Goal: Task Accomplishment & Management: Use online tool/utility

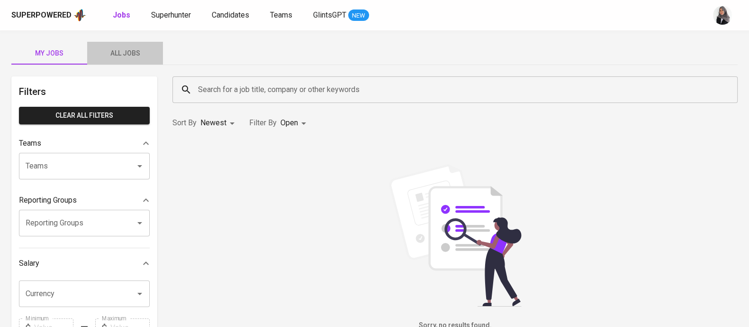
click at [127, 58] on span "All Jobs" at bounding box center [125, 53] width 64 height 12
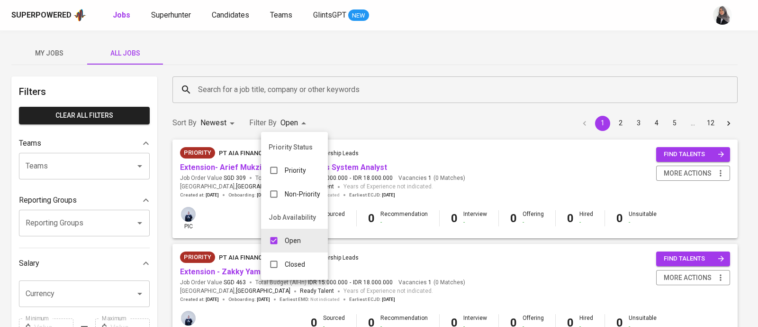
click at [282, 264] on input "checkbox" at bounding box center [274, 264] width 18 height 18
checkbox input "true"
type input "OPEN,CLOSE"
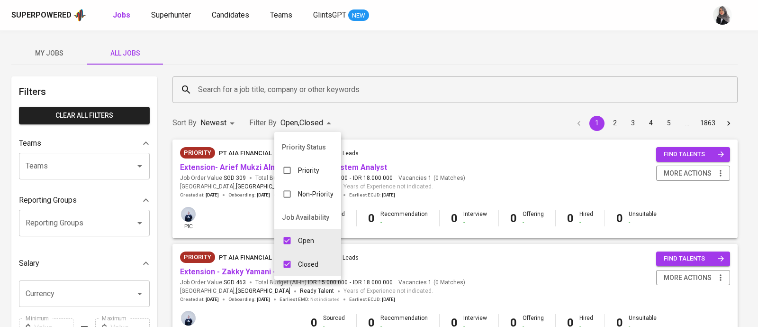
click at [264, 86] on div at bounding box center [379, 163] width 758 height 327
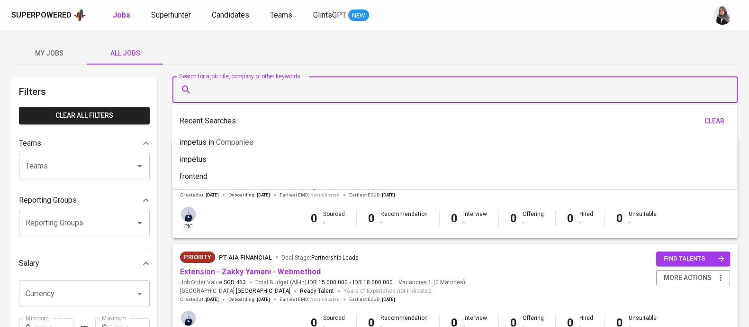
click at [249, 88] on input "Search for a job title, company or other keywords" at bounding box center [458, 90] width 524 height 18
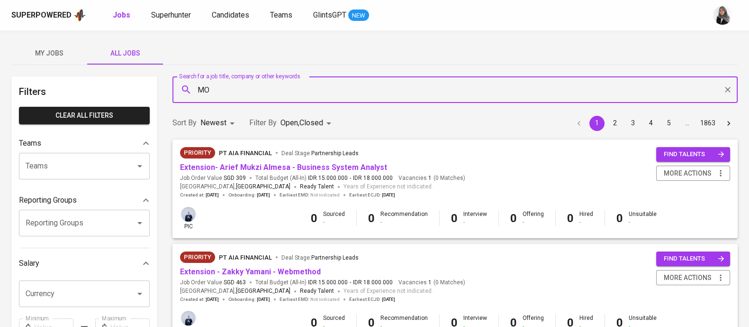
type input "MOI"
click at [248, 111] on li "MOI in Companies" at bounding box center [454, 117] width 565 height 17
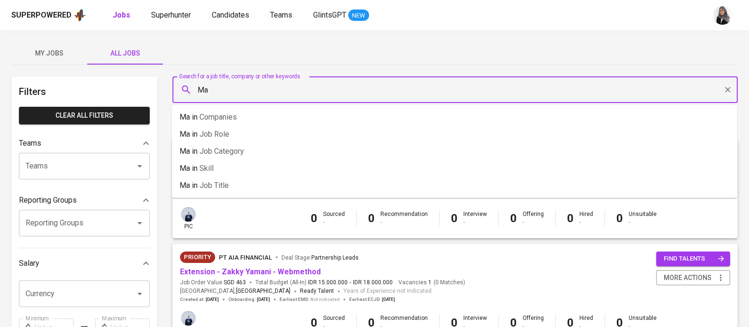
type input "M"
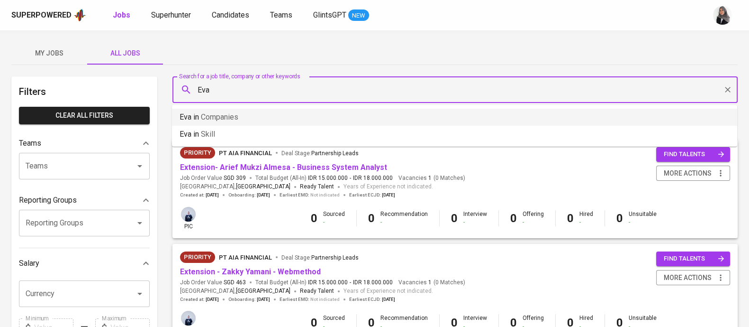
click at [235, 121] on span "Companies" at bounding box center [219, 116] width 37 height 9
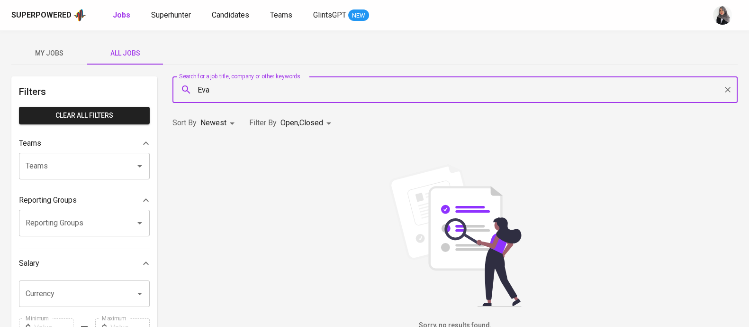
click at [227, 85] on input "Eva" at bounding box center [458, 90] width 524 height 18
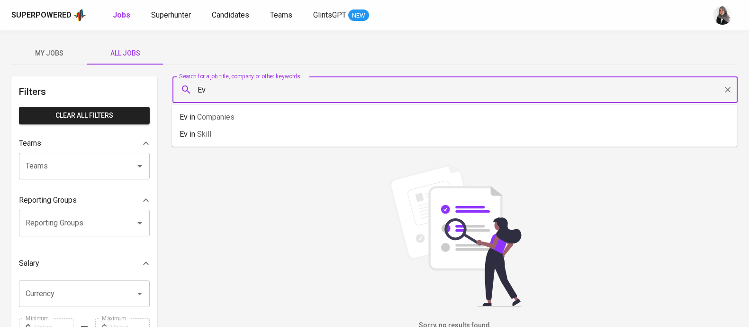
type input "E"
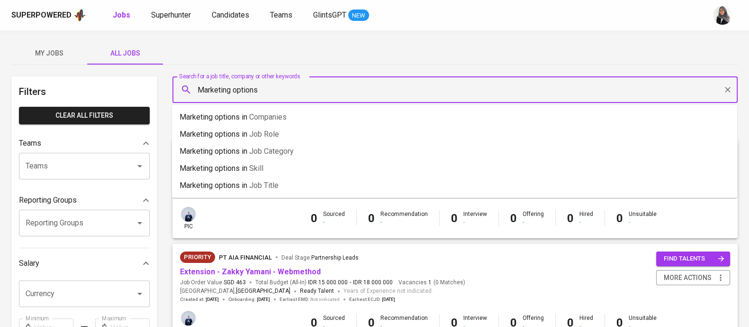
type input "Marketing options"
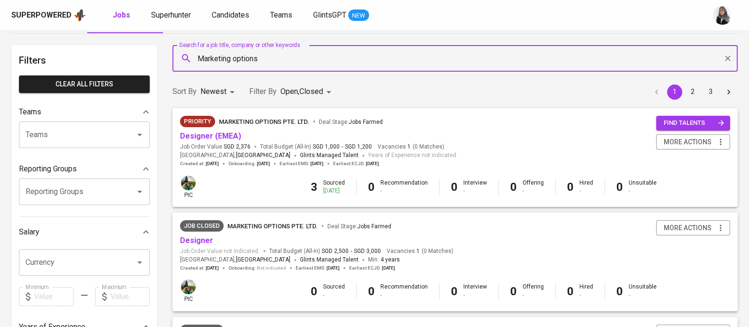
scroll to position [32, 0]
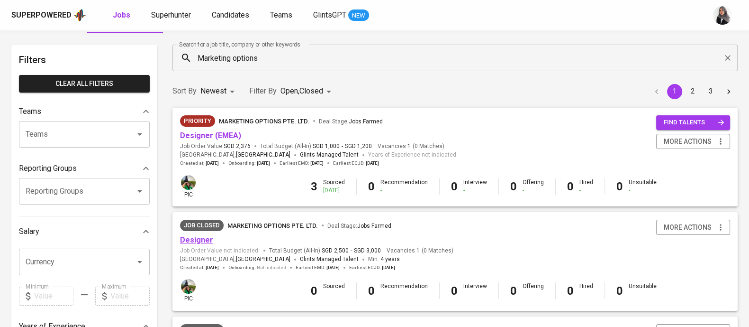
click at [188, 236] on link "Designer" at bounding box center [196, 239] width 33 height 9
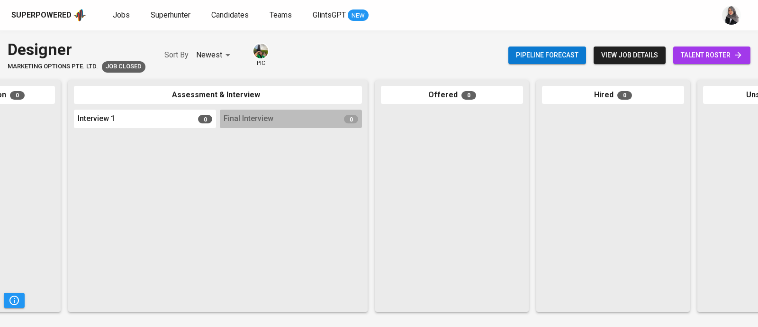
scroll to position [0, 370]
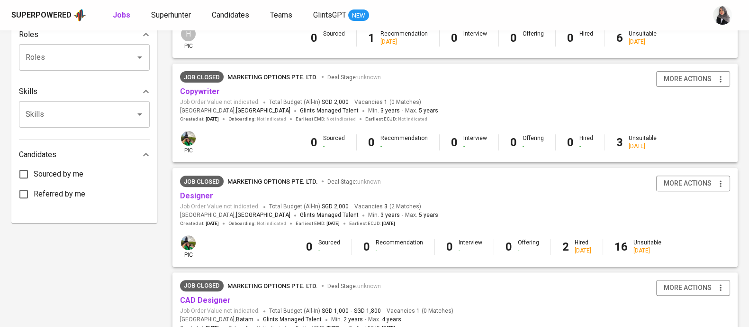
scroll to position [391, 0]
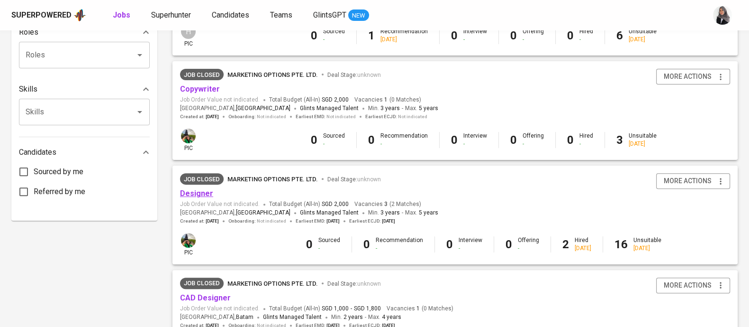
click at [191, 193] on link "Designer" at bounding box center [196, 193] width 33 height 9
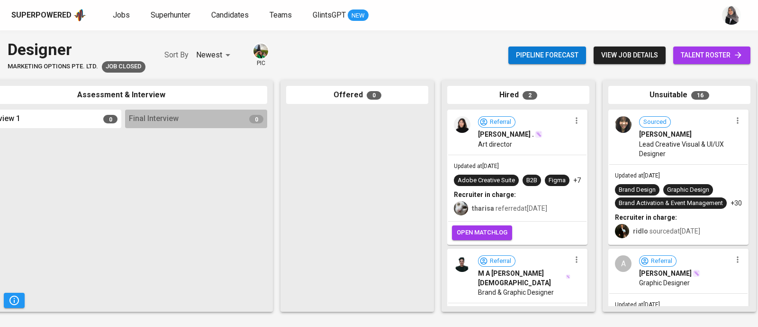
click at [555, 199] on div "Recruiter in charge:" at bounding box center [517, 194] width 127 height 9
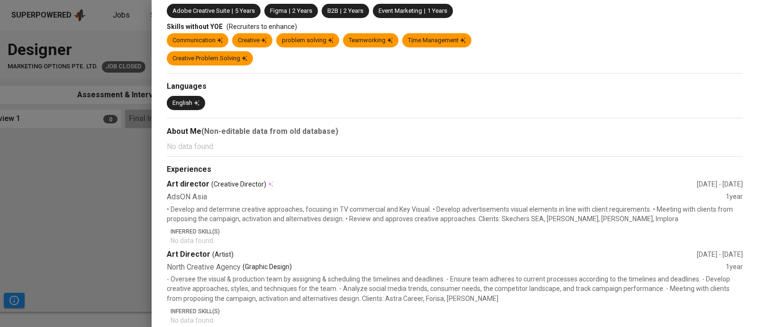
scroll to position [53, 0]
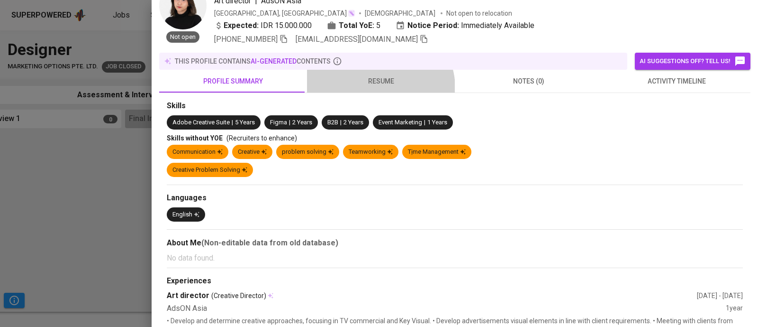
click at [377, 88] on button "resume" at bounding box center [381, 81] width 148 height 23
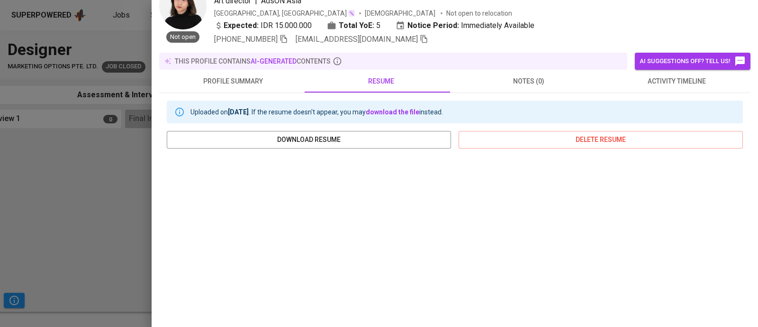
scroll to position [0, 0]
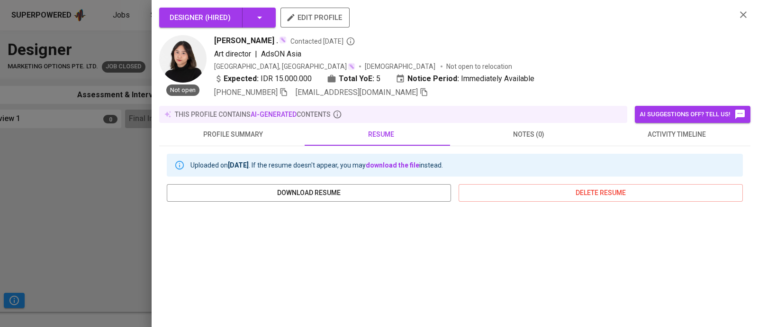
click at [547, 61] on div "Margareta . Contacted 10 months ago Art director | AdsON Asia Indonesia, DKI Ja…" at bounding box center [471, 66] width 515 height 63
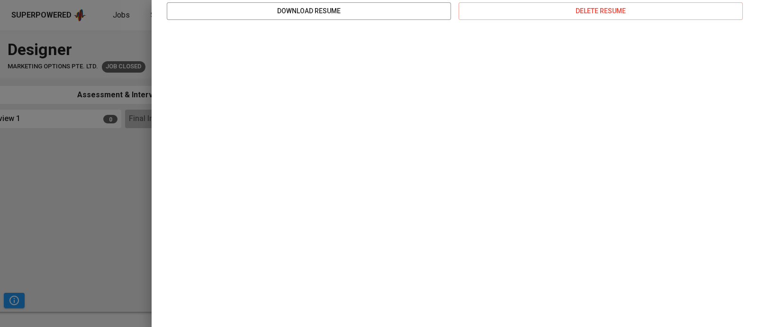
click at [124, 234] on div at bounding box center [379, 163] width 758 height 327
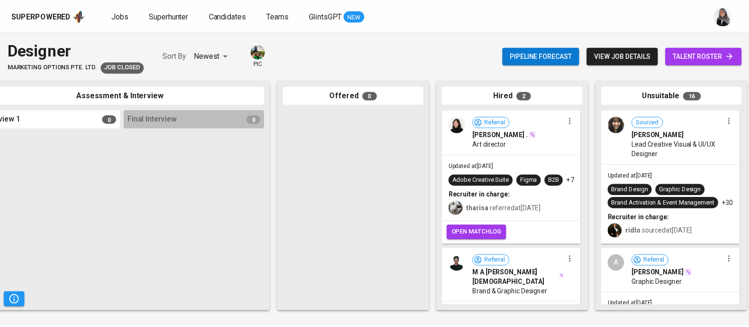
scroll to position [121, 0]
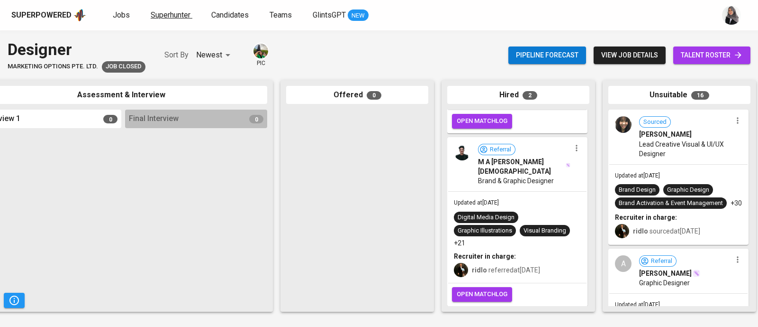
click at [166, 17] on span "Superhunter" at bounding box center [171, 14] width 40 height 9
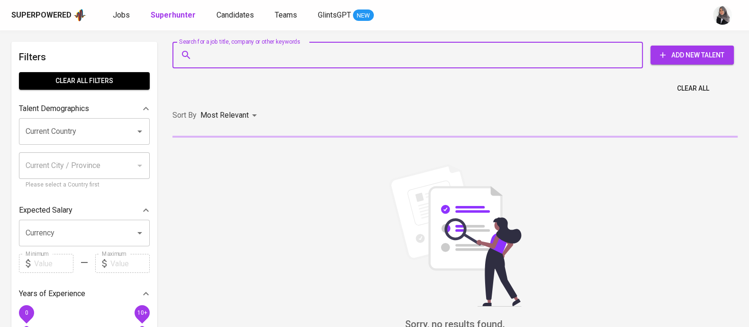
click at [250, 51] on input "Search for a job title, company or other keywords" at bounding box center [410, 55] width 429 height 18
paste input "syahre@gmail.com"
type input "syahre@gmail.com"
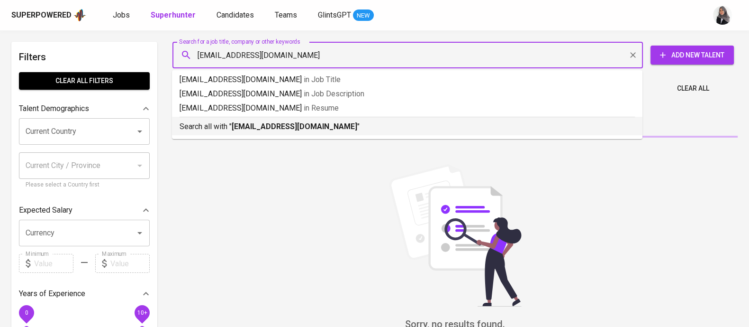
click at [258, 129] on b "syahre@gmail.com" at bounding box center [295, 126] width 126 height 9
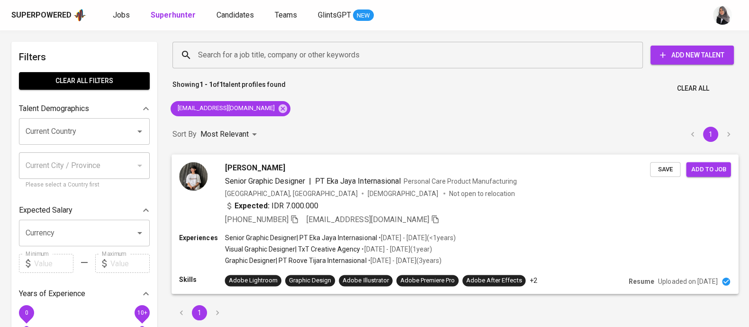
click at [552, 217] on div "+62 811-2291-803 syahre@gmail.com" at bounding box center [438, 218] width 426 height 11
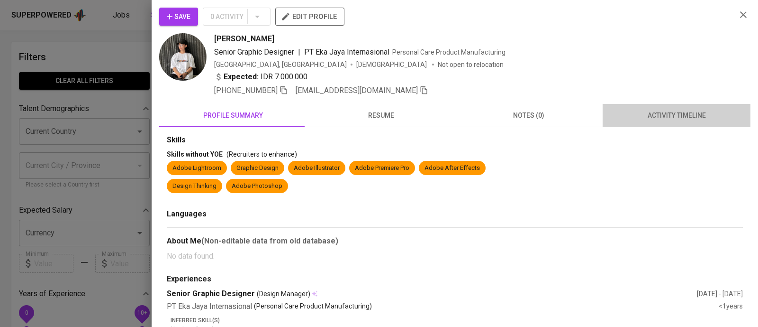
click at [677, 113] on span "activity timeline" at bounding box center [677, 115] width 137 height 12
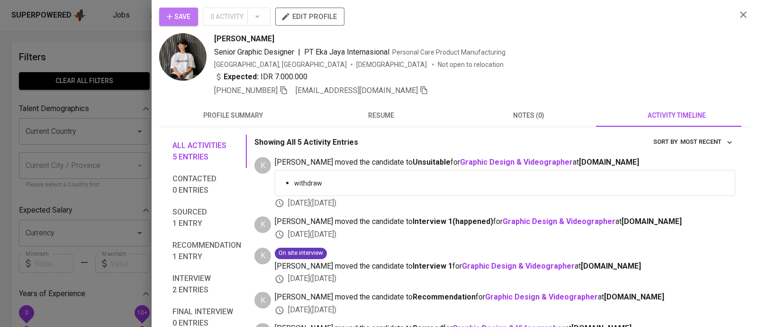
click at [175, 14] on span "Save" at bounding box center [179, 17] width 24 height 12
drag, startPoint x: 213, startPoint y: 38, endPoint x: 278, endPoint y: 42, distance: 65.0
click at [278, 42] on div "Syahreza Yuwono Senior Graphic Designer | PT Eka Jaya Internasional Personal Ca…" at bounding box center [444, 64] width 570 height 63
copy span "Syahreza Yuwono"
click at [612, 62] on div "Indonesia, Tangerang Male Not open to relocation" at bounding box center [471, 64] width 515 height 9
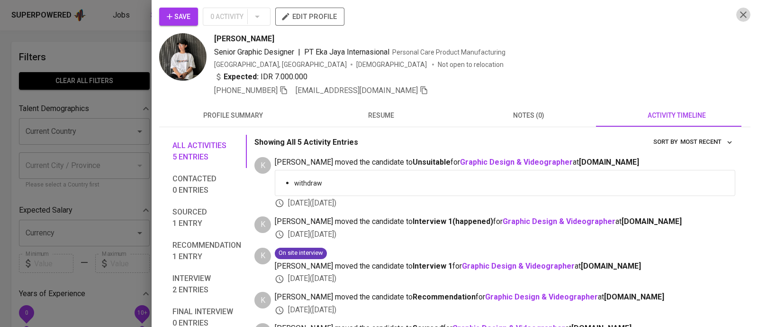
click at [740, 15] on icon "button" at bounding box center [743, 14] width 7 height 7
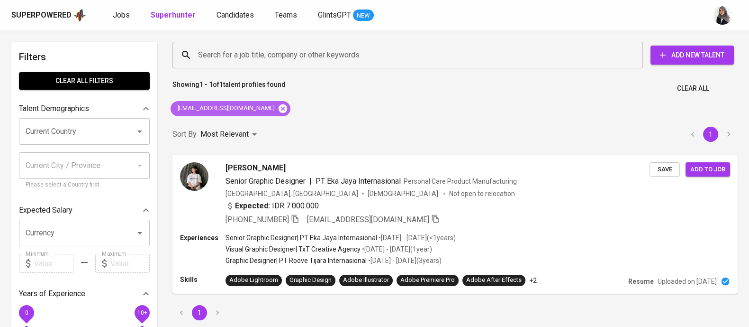
click at [278, 104] on icon at bounding box center [283, 108] width 10 height 10
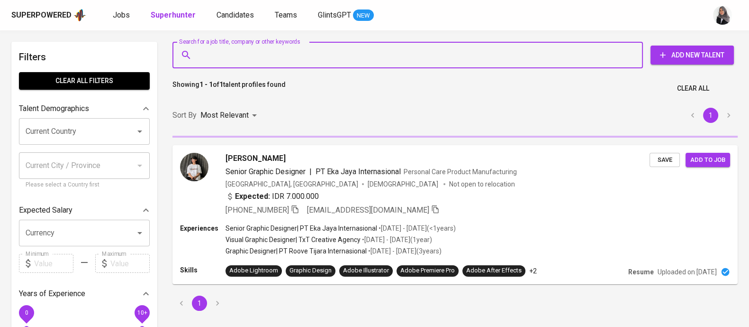
click at [256, 60] on input "Search for a job title, company or other keywords" at bounding box center [410, 55] width 429 height 18
paste input "Muhammad Fauzi Firdaus Second degree connection"
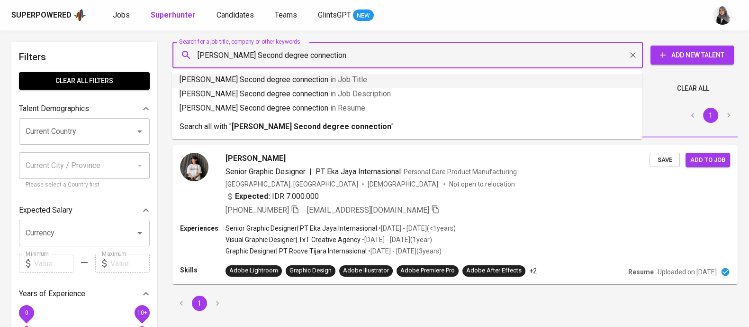
drag, startPoint x: 288, startPoint y: 55, endPoint x: 455, endPoint y: 61, distance: 166.5
click at [455, 61] on input "Muhammad Fauzi Firdaus Second degree connection" at bounding box center [410, 55] width 429 height 18
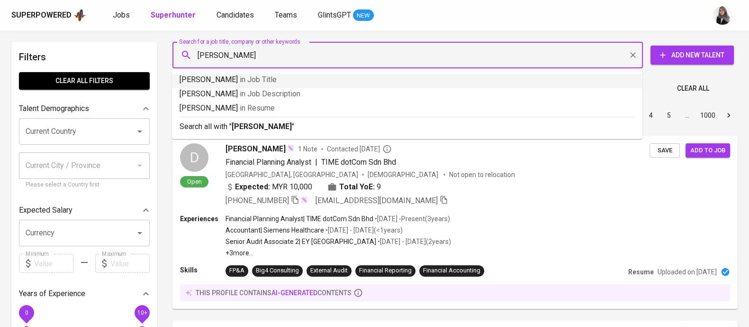
type input "[PERSON_NAME]"
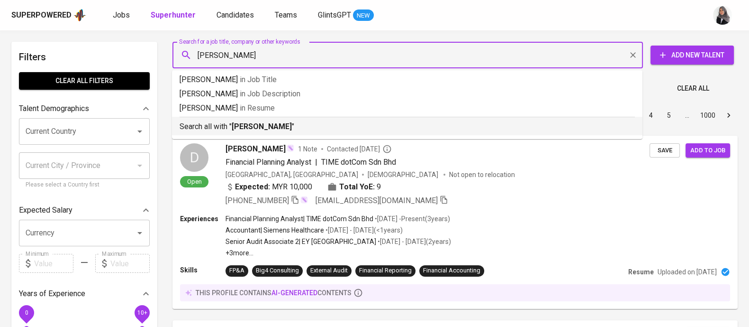
click at [340, 127] on p "Search all with " Muhammad Fauzi Firdaus "" at bounding box center [408, 126] width 456 height 11
click at [340, 127] on div "Sort By Most Relevant MOST_RELEVANT 1 2 3 4 5 … 1000" at bounding box center [455, 115] width 577 height 29
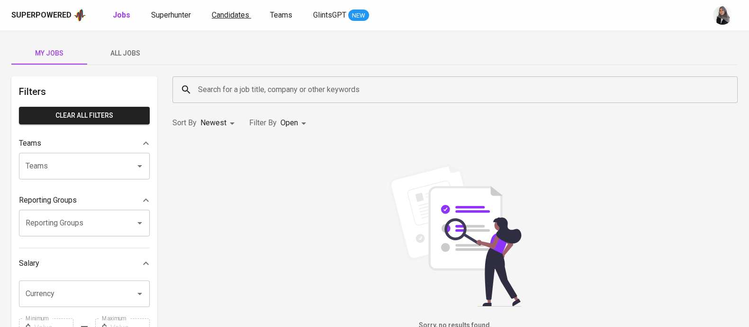
click at [231, 9] on div "Superpowered Jobs Superhunter Candidates Teams GlintsGPT NEW" at bounding box center [359, 15] width 696 height 14
click at [228, 15] on span "Candidates" at bounding box center [230, 14] width 37 height 9
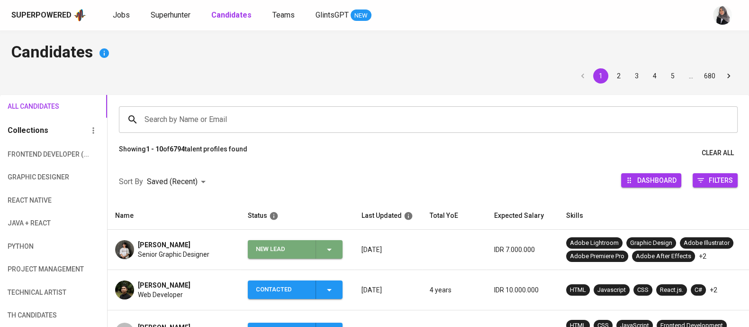
click at [329, 253] on icon "button" at bounding box center [329, 249] width 11 height 11
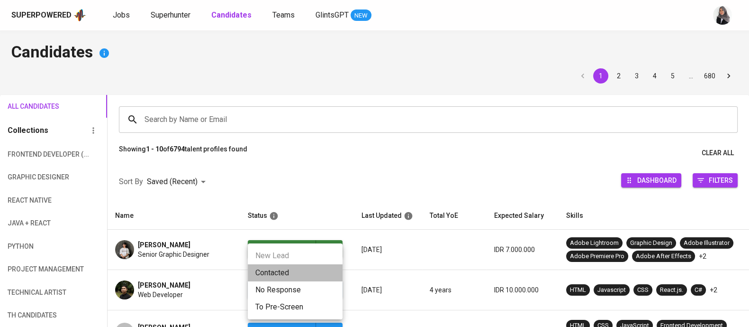
click at [284, 273] on li "Contacted" at bounding box center [295, 272] width 95 height 17
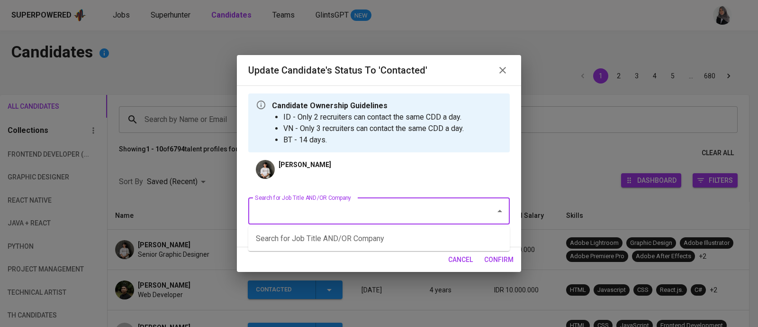
click at [383, 218] on input "Search for Job Title AND/OR Company" at bounding box center [366, 211] width 227 height 18
type input "M"
type input "creative"
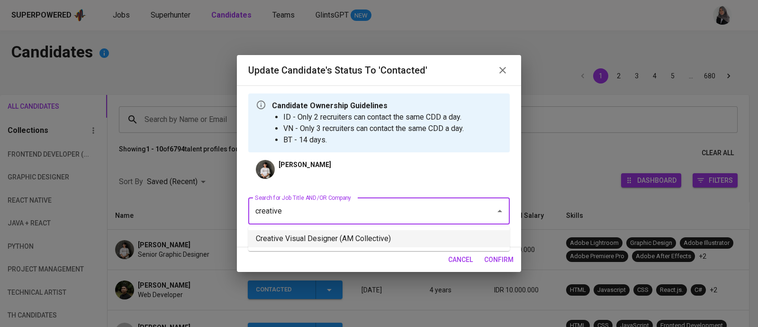
click at [401, 233] on li "Creative Visual Designer (AM Collective)" at bounding box center [379, 238] width 262 height 17
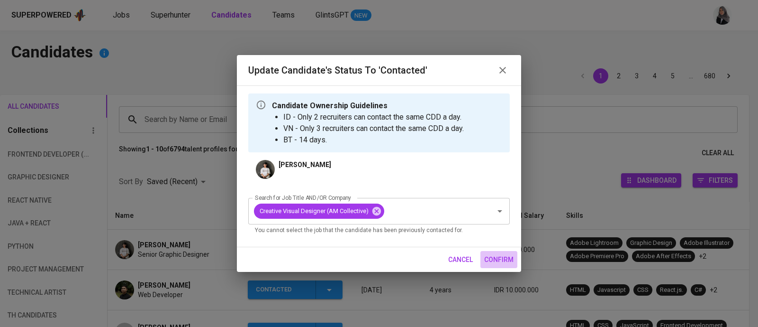
click at [494, 259] on span "confirm" at bounding box center [498, 260] width 29 height 12
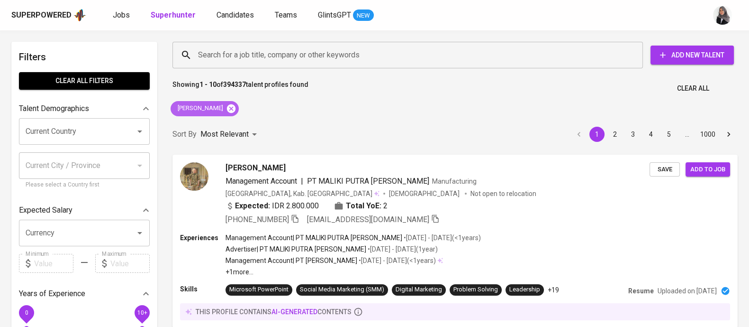
click at [237, 109] on icon at bounding box center [231, 108] width 10 height 10
click at [494, 120] on div "Sort By Most Relevant MOST_RELEVANT 1 2 3 4 5 … 1000" at bounding box center [455, 134] width 577 height 29
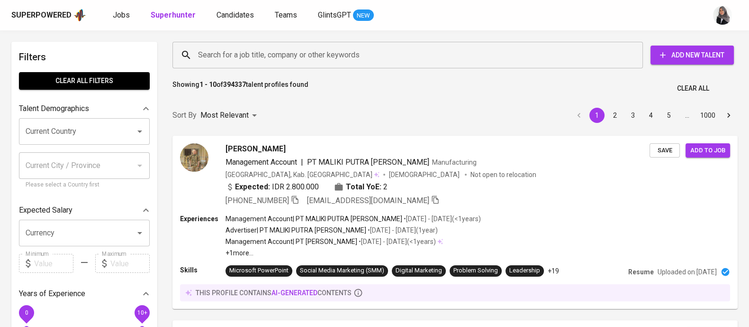
click at [239, 54] on input "Search for a job title, company or other keywords" at bounding box center [410, 55] width 429 height 18
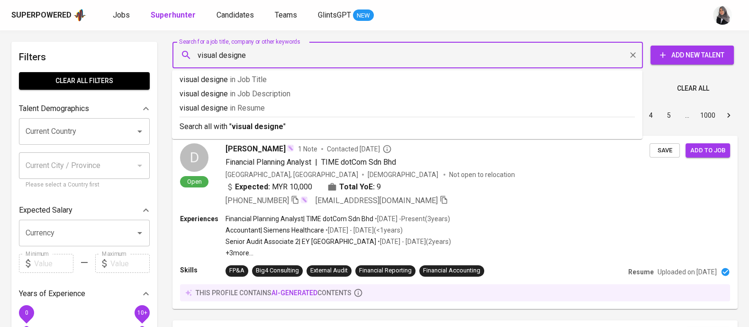
type input "visual designer"
click at [282, 134] on li "Search all with " visual designer "" at bounding box center [407, 126] width 471 height 18
click at [282, 130] on div "Sort By Most Relevant MOST_RELEVANT 1 2 3 4 5 … 1000" at bounding box center [455, 115] width 577 height 29
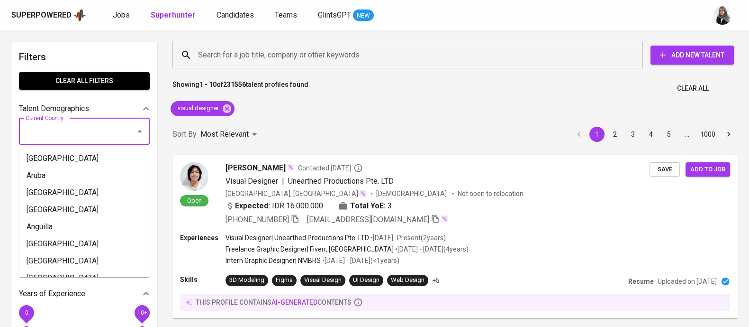
click at [83, 124] on input "Current Country" at bounding box center [71, 131] width 96 height 18
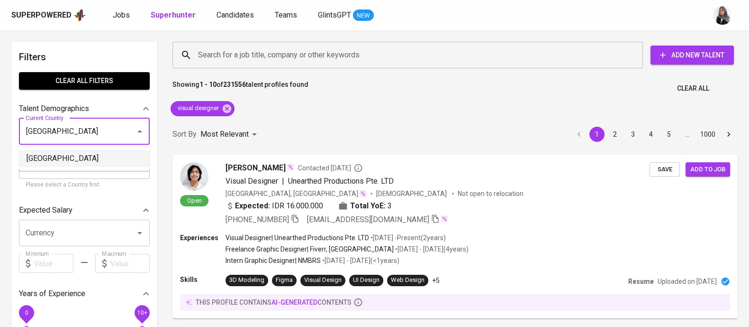
click at [130, 157] on li "[GEOGRAPHIC_DATA]" at bounding box center [84, 158] width 131 height 17
click at [61, 160] on input "Current City / Province" at bounding box center [77, 165] width 108 height 18
type input "[GEOGRAPHIC_DATA]"
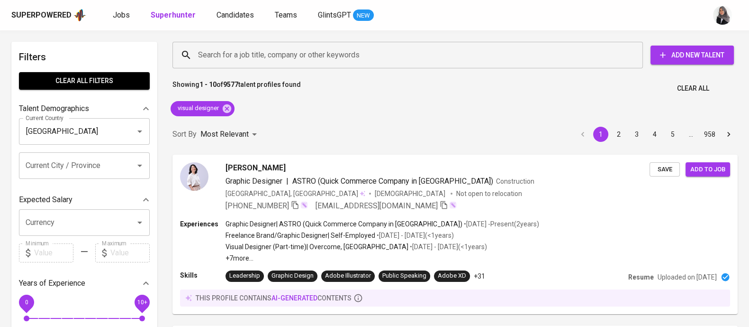
scroll to position [93, 0]
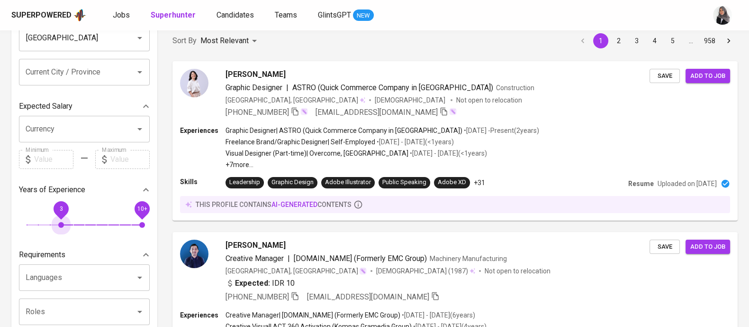
click at [62, 224] on span "3 10+" at bounding box center [85, 224] width 116 height 13
click at [77, 224] on span "3 10+" at bounding box center [85, 224] width 116 height 13
click at [64, 224] on span "3" at bounding box center [61, 225] width 6 height 6
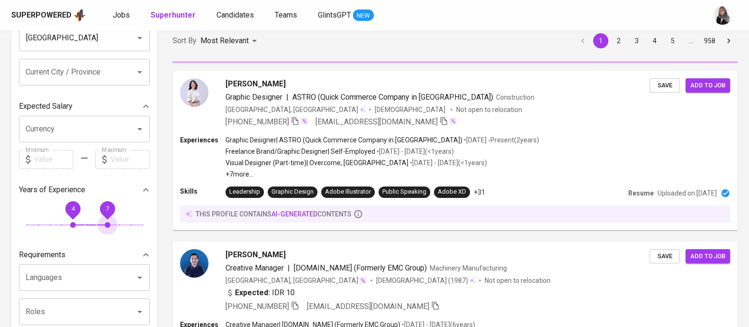
click at [110, 222] on span "7" at bounding box center [108, 225] width 6 height 6
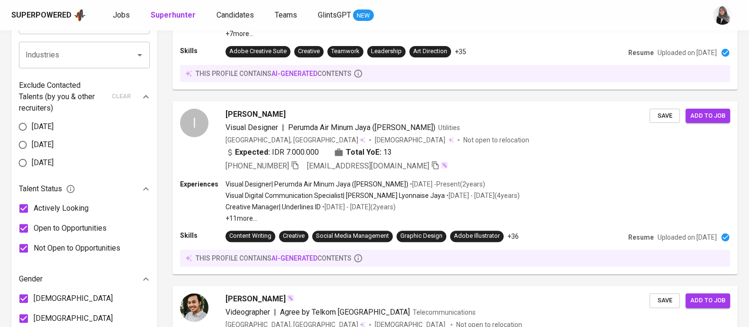
click at [26, 249] on input "Not Open to Opportunities" at bounding box center [24, 248] width 20 height 20
checkbox input "false"
click at [26, 158] on input "[DATE]" at bounding box center [23, 163] width 18 height 18
radio input "true"
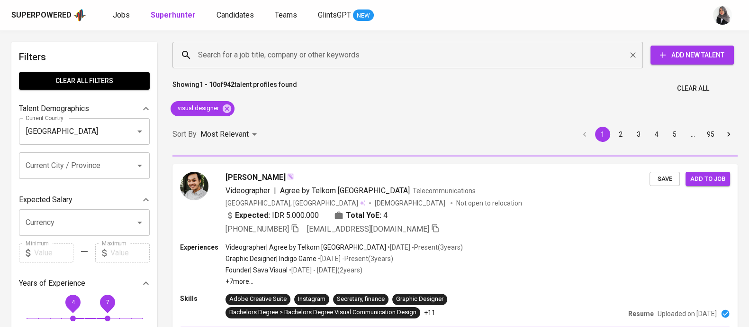
click at [283, 53] on input "Search for a job title, company or other keywords" at bounding box center [410, 55] width 429 height 18
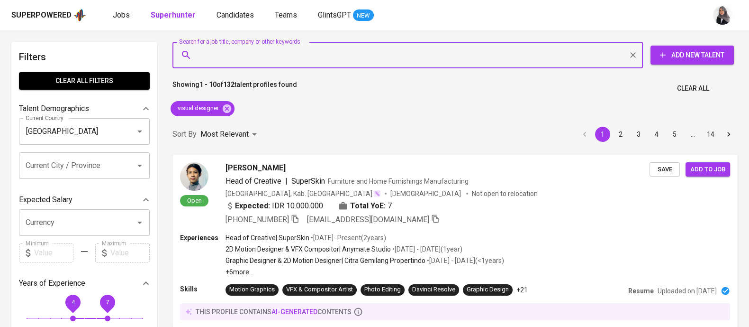
click at [307, 57] on input "Search for a job title, company or other keywords" at bounding box center [410, 55] width 429 height 18
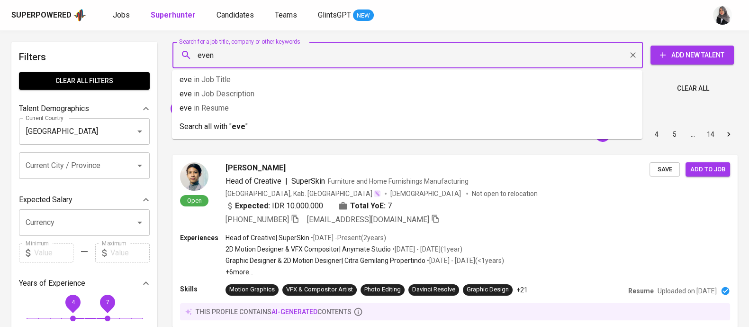
type input "event"
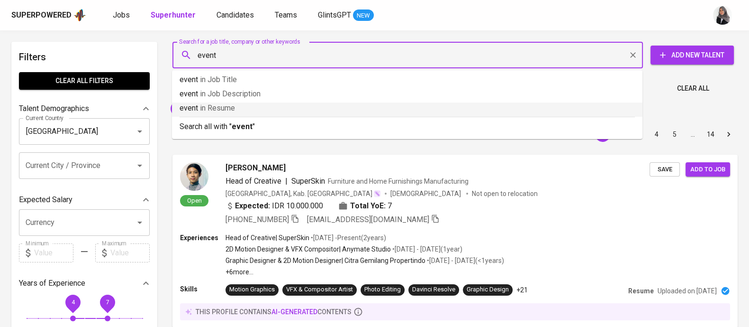
click at [288, 109] on p "event in [GEOGRAPHIC_DATA]" at bounding box center [408, 107] width 456 height 11
click at [231, 109] on icon at bounding box center [227, 108] width 9 height 9
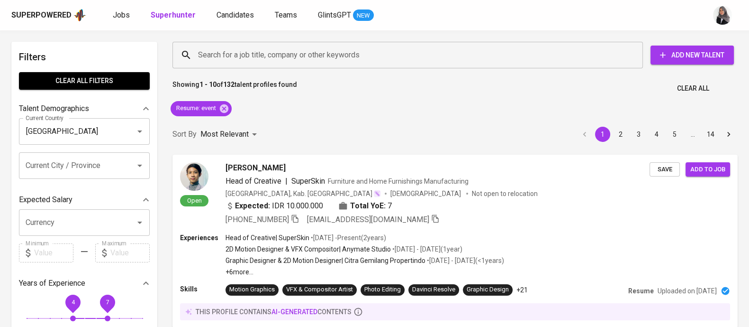
click at [270, 59] on input "Search for a job title, company or other keywords" at bounding box center [410, 55] width 429 height 18
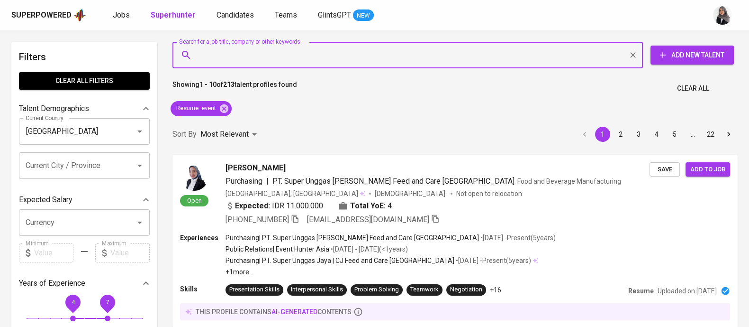
click at [342, 51] on input "Search for a job title, company or other keywords" at bounding box center [410, 55] width 429 height 18
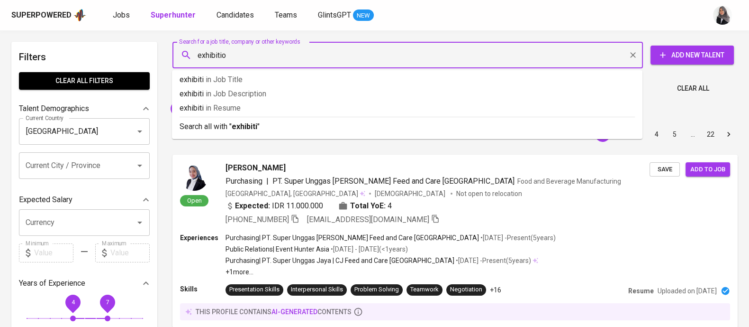
type input "exhibition"
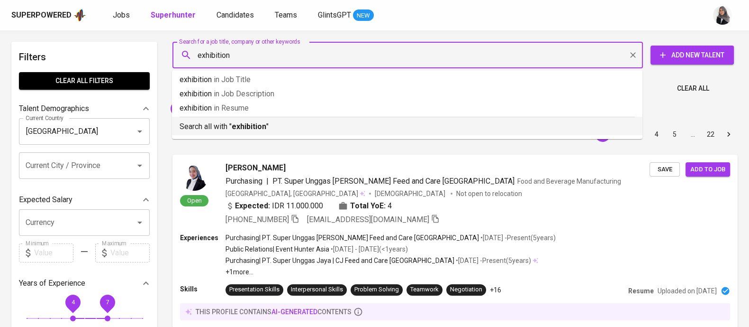
click at [314, 128] on p "Search all with " exhibition "" at bounding box center [408, 126] width 456 height 11
click at [314, 128] on div "Sort By Most Relevant MOST_RELEVANT 1 2 3 4 5 … 22" at bounding box center [455, 134] width 577 height 29
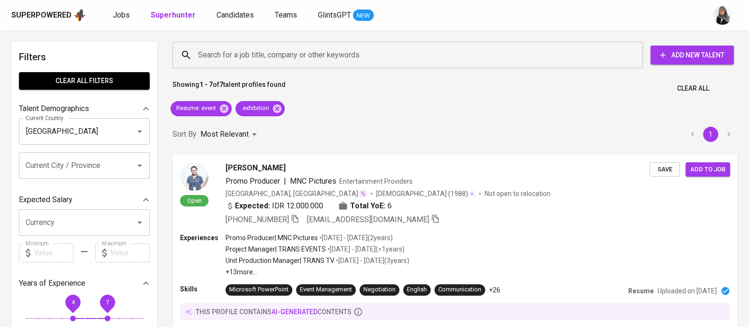
click at [511, 14] on div "Superpowered Jobs Superhunter Candidates Teams GlintsGPT NEW" at bounding box center [359, 15] width 696 height 14
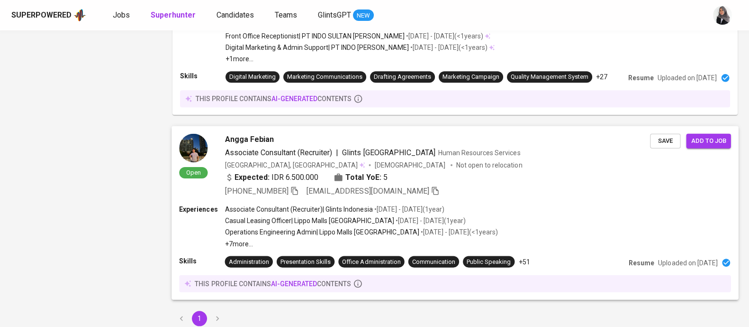
scroll to position [1149, 0]
